Goal: Find specific page/section: Find specific page/section

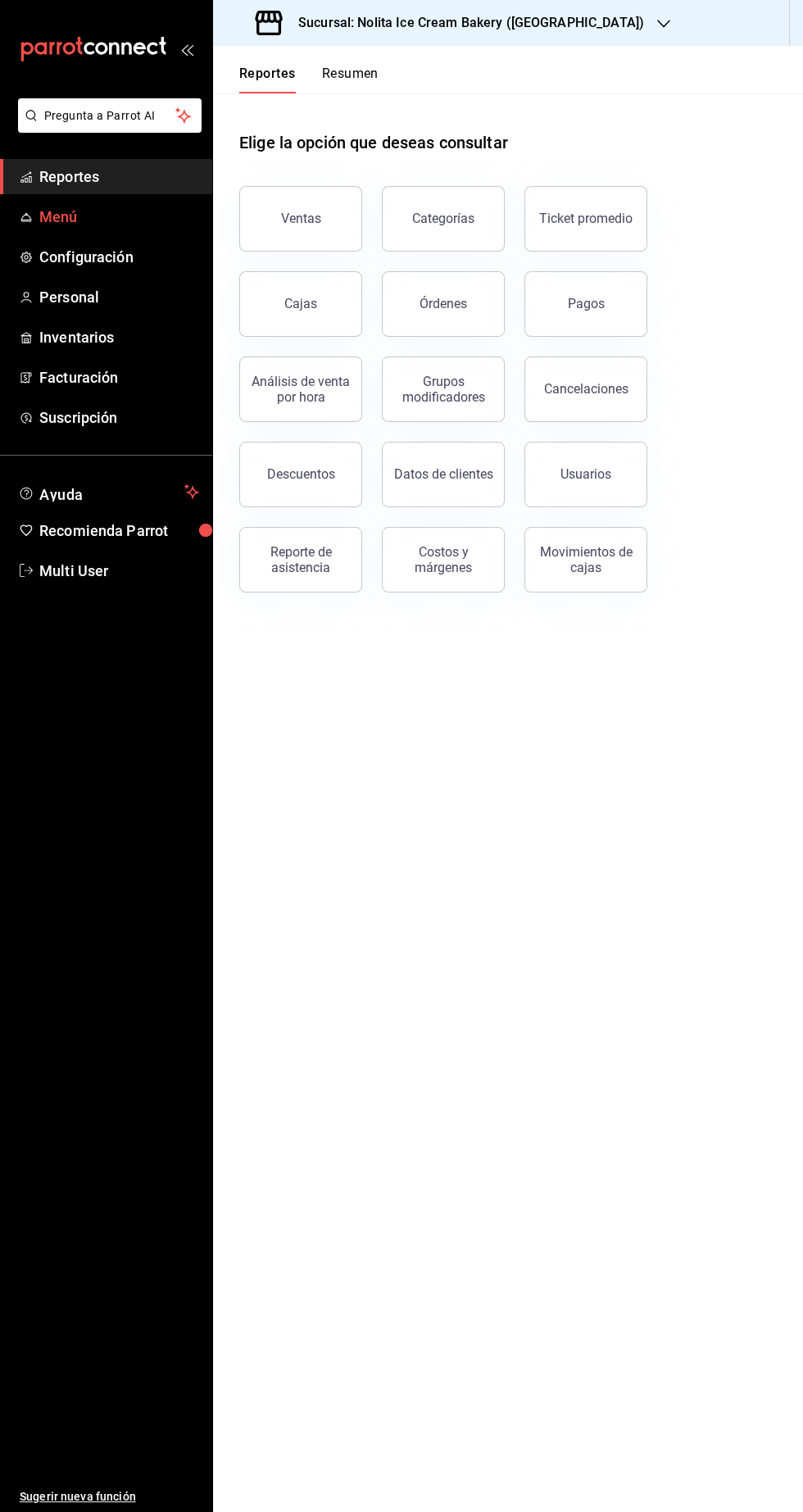
click at [80, 214] on span "Menú" at bounding box center [119, 217] width 160 height 22
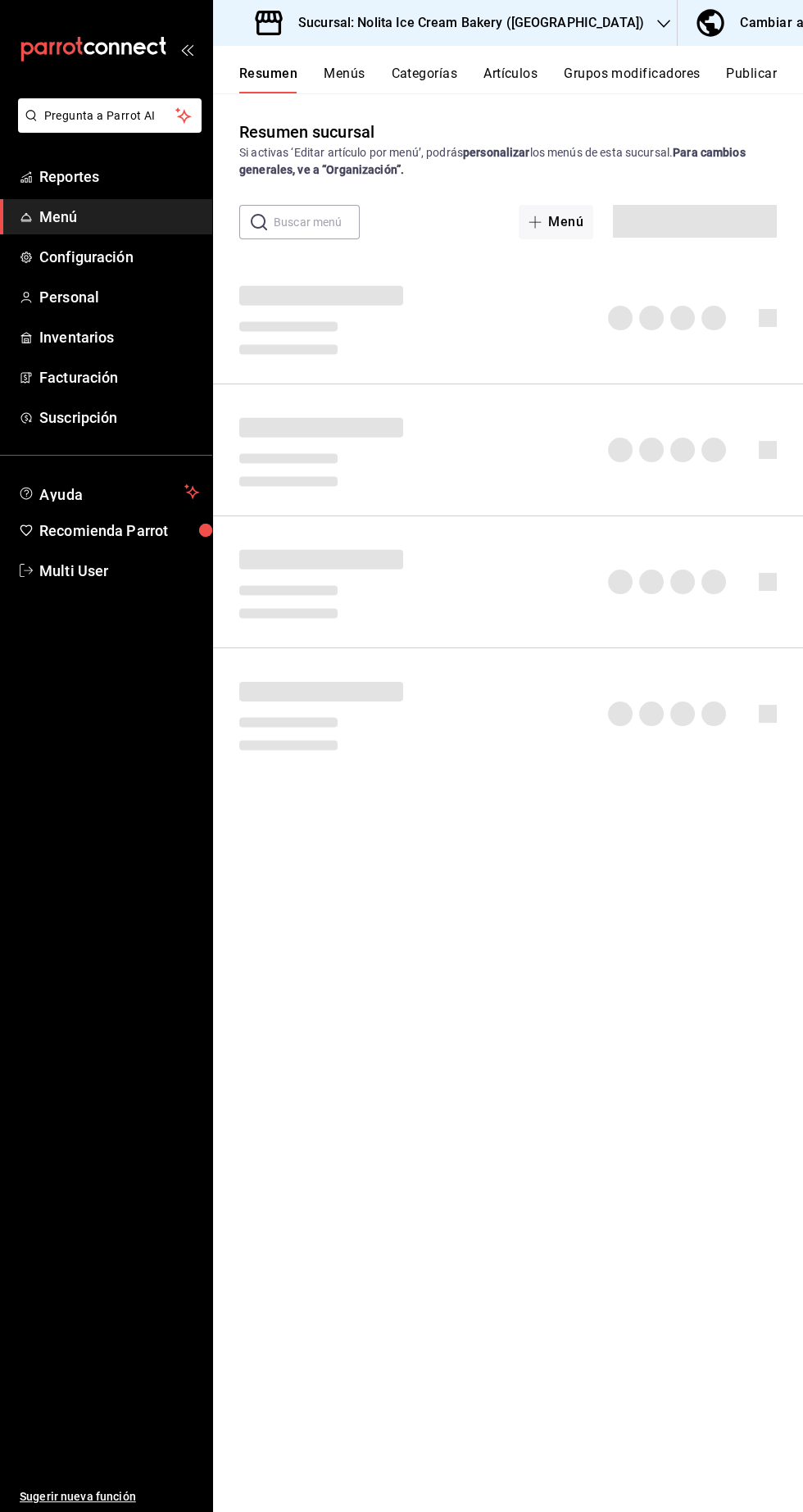
click at [527, 71] on button "Artículos" at bounding box center [511, 79] width 54 height 28
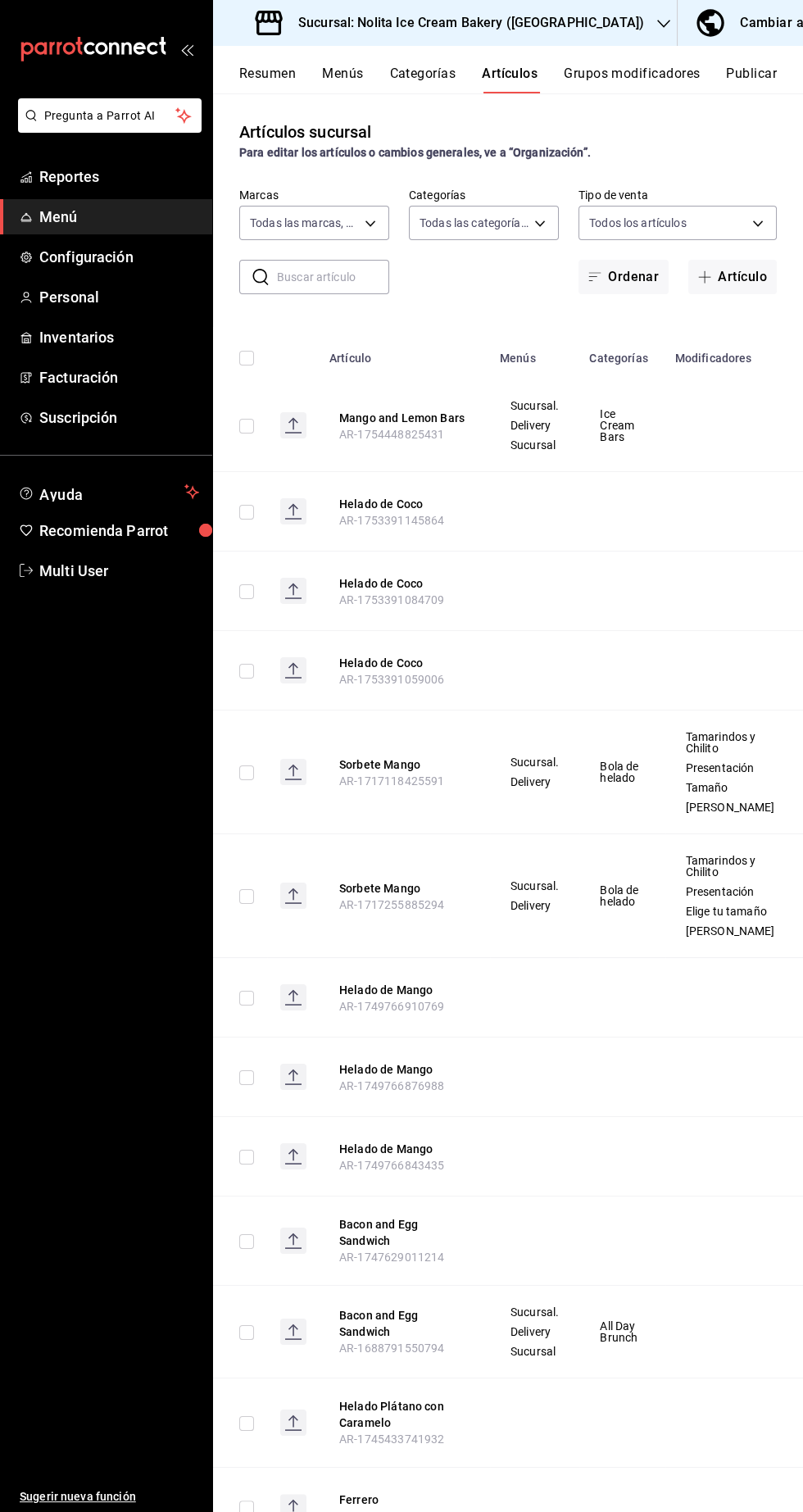
type input "8e8f6f82-2557-4819-92ae-38ebdd408e77"
type input "f1418008-b818-4f68-9364-4acb2f5ea91d,ae0c0540-7d91-46ee-8f63-bd017828896b,e8062…"
click at [328, 277] on input "text" at bounding box center [333, 276] width 112 height 33
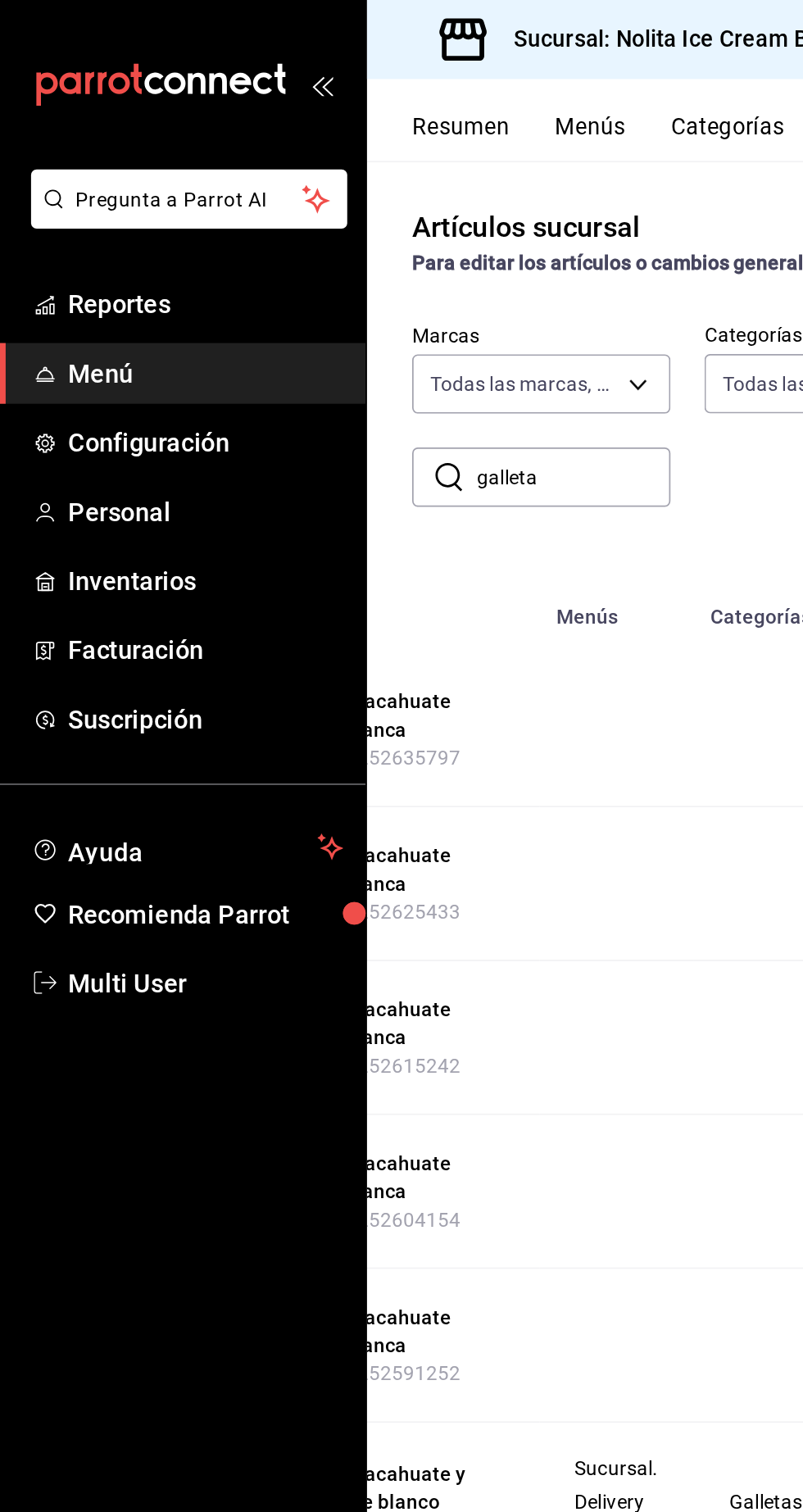
click at [346, 271] on input "galleta" at bounding box center [333, 276] width 112 height 33
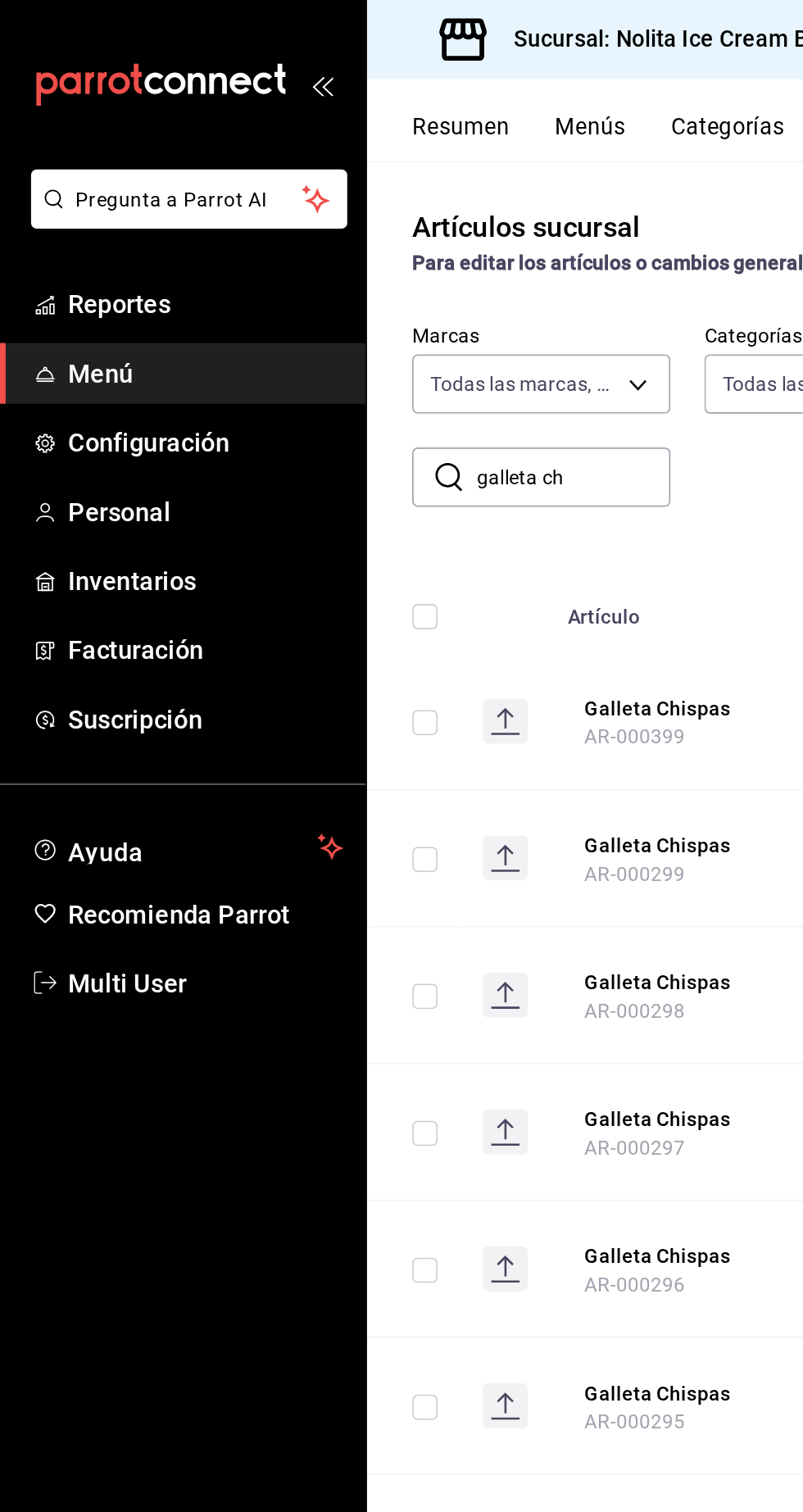
type input "galleta ch"
